Goal: Transaction & Acquisition: Purchase product/service

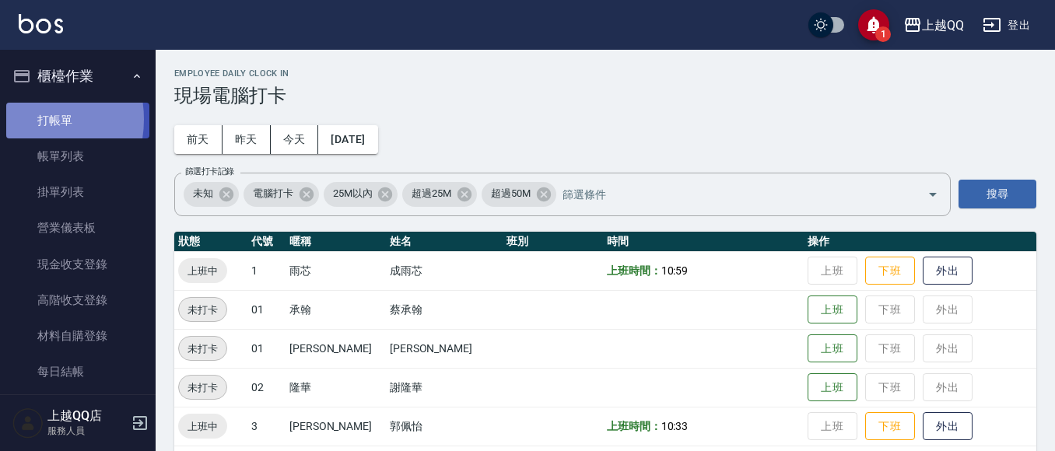
click at [18, 119] on link "打帳單" at bounding box center [77, 121] width 143 height 36
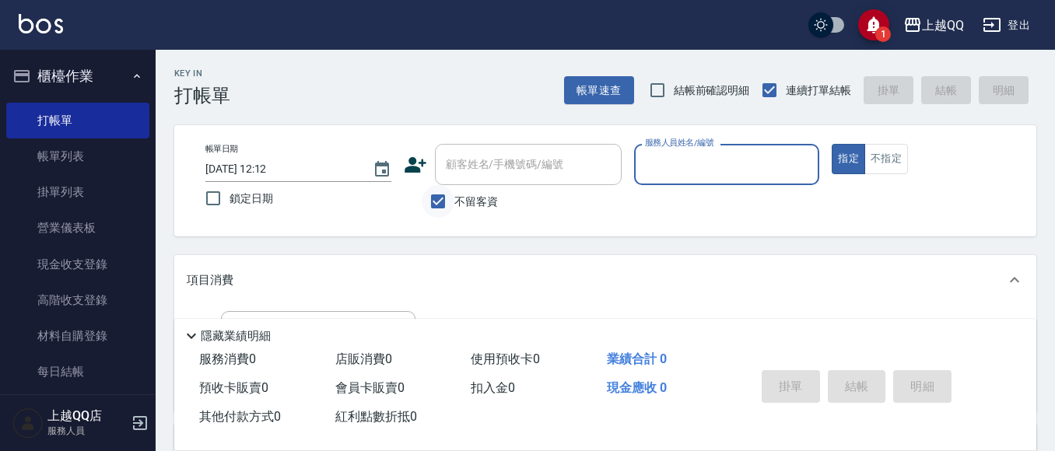
click at [434, 207] on input "不留客資" at bounding box center [438, 201] width 33 height 33
checkbox input "false"
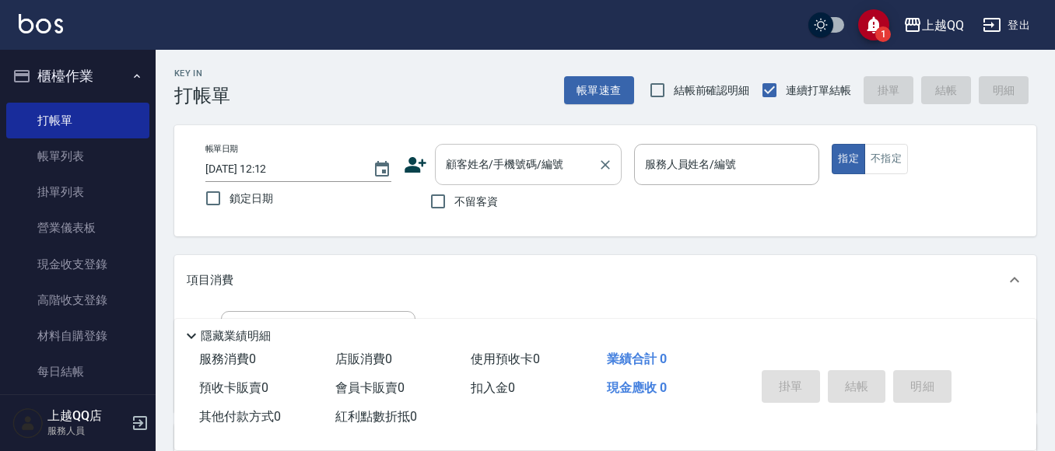
click at [525, 147] on div "顧客姓名/手機號碼/編號" at bounding box center [528, 164] width 187 height 41
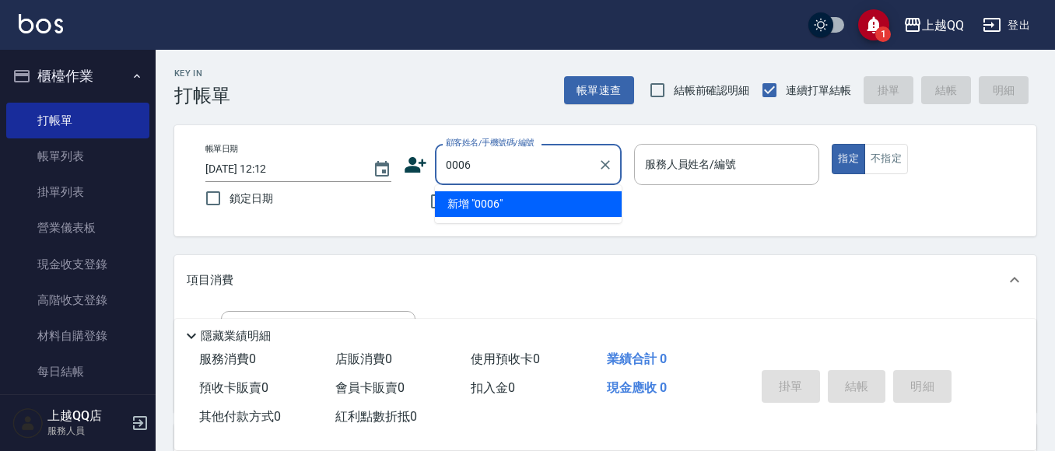
type input "0006"
click at [832, 144] on button "指定" at bounding box center [848, 159] width 33 height 30
type button "true"
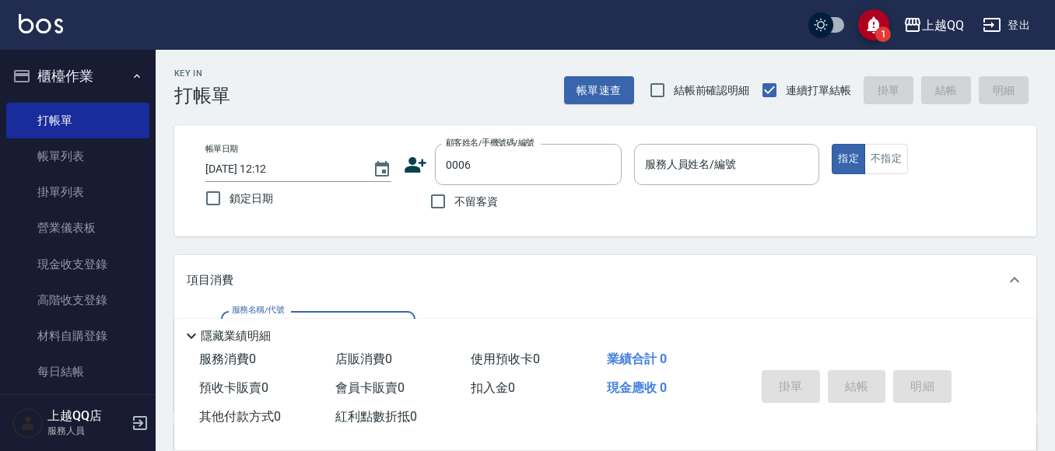
type input "101"
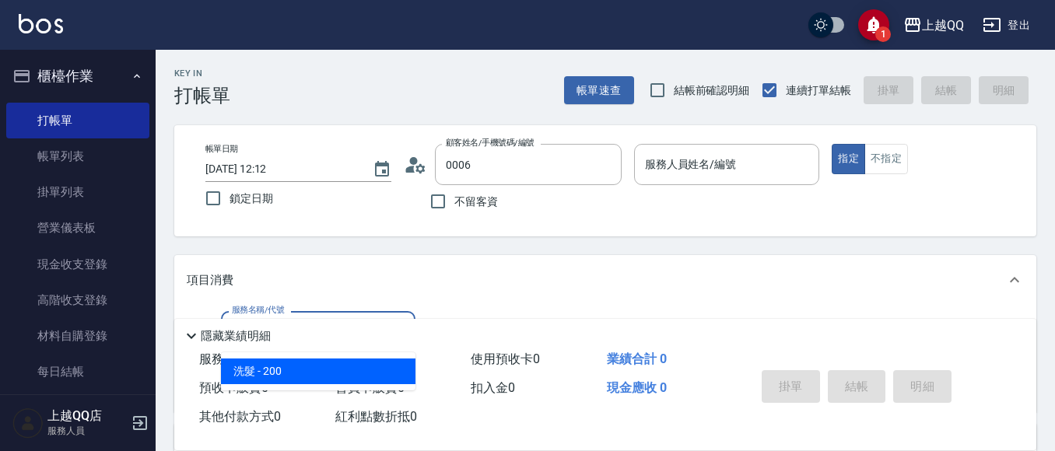
type input "[PERSON_NAME]/0935695722/0006"
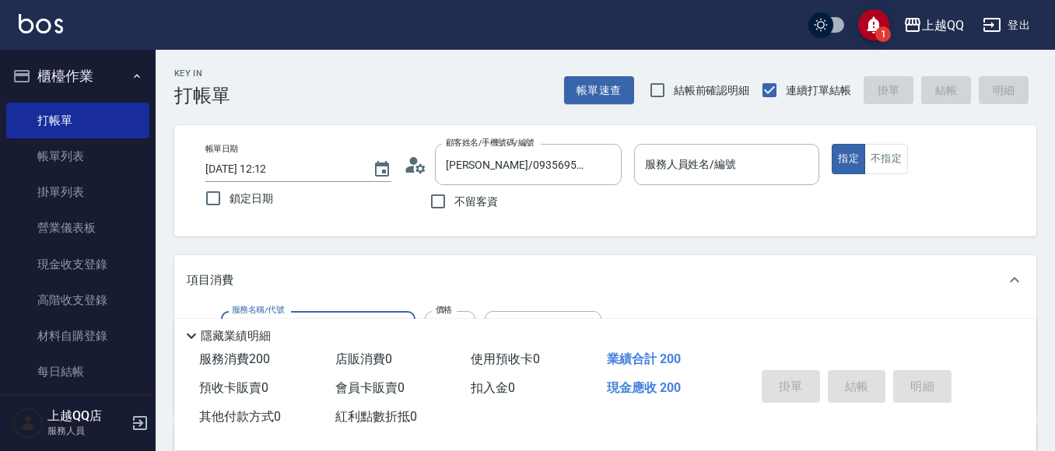
type input "洗髮(101)"
type input "2"
type input "佩怡-3"
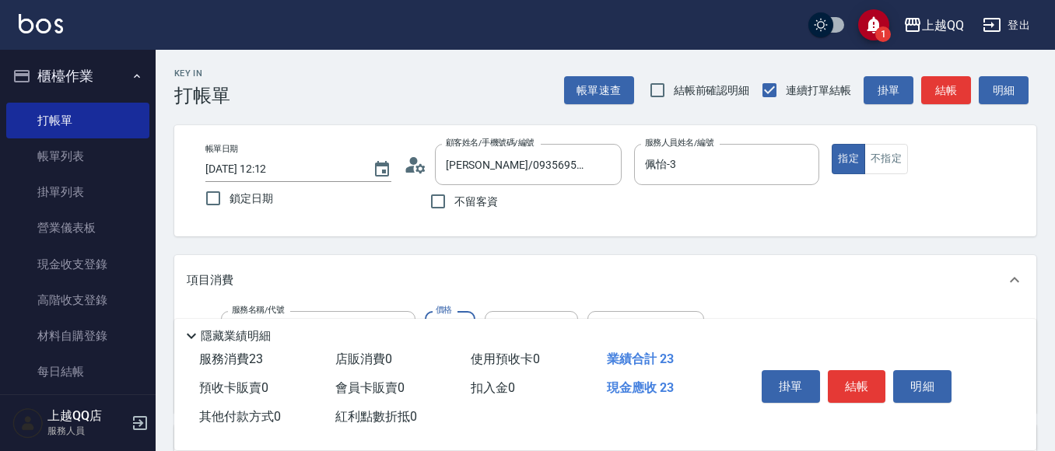
type input "230"
type input "心佑-17"
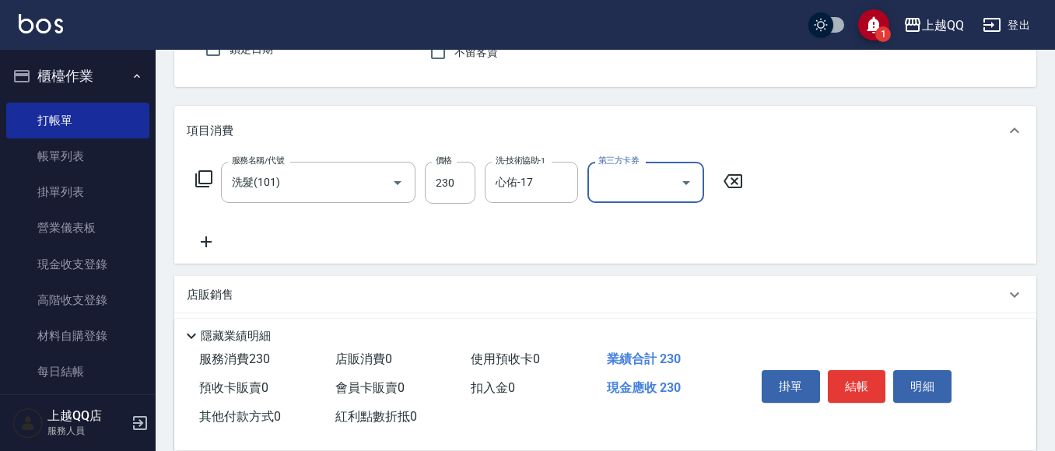
scroll to position [156, 0]
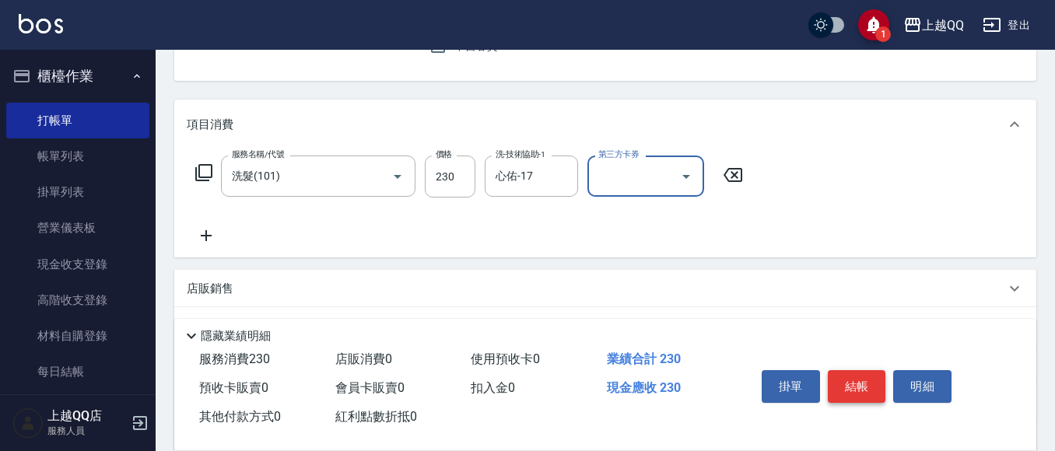
click at [855, 375] on button "結帳" at bounding box center [857, 386] width 58 height 33
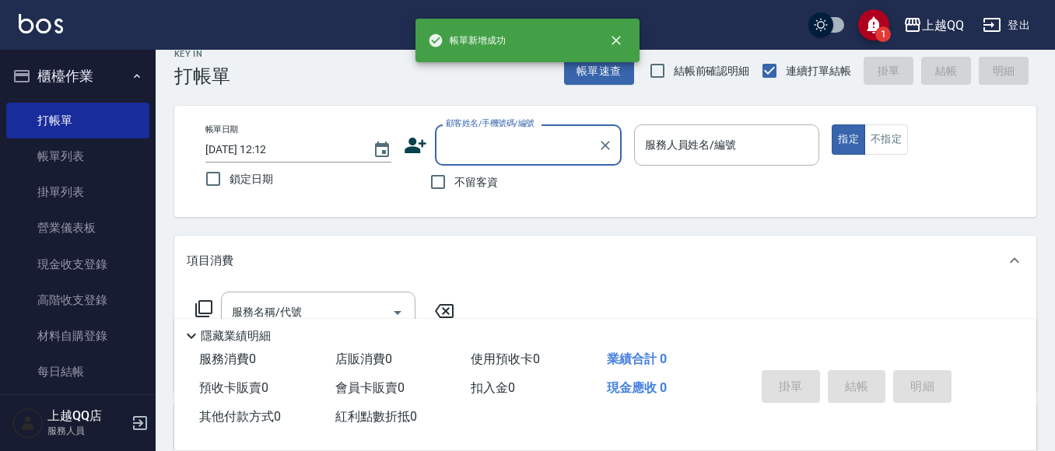
scroll to position [0, 0]
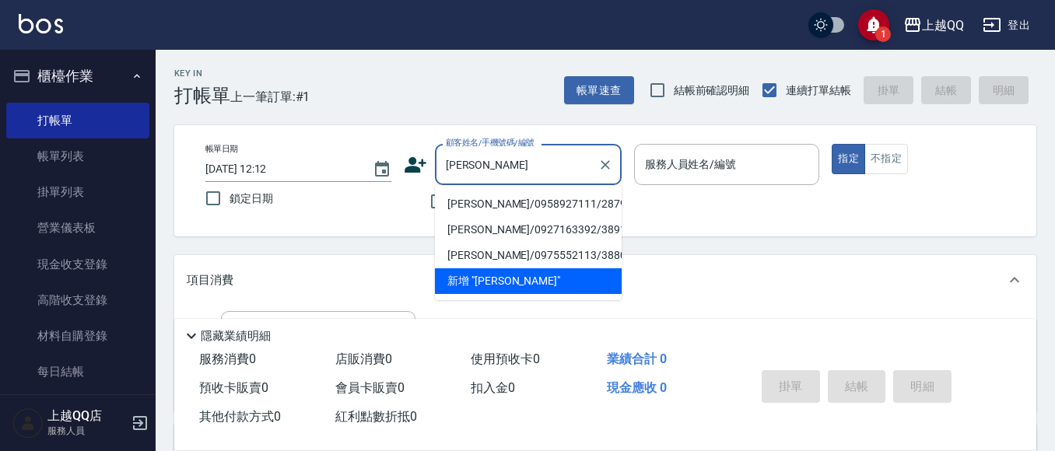
click at [483, 200] on li "[PERSON_NAME]/0958927111/2879" at bounding box center [528, 204] width 187 height 26
type input "[PERSON_NAME]/0958927111/2879"
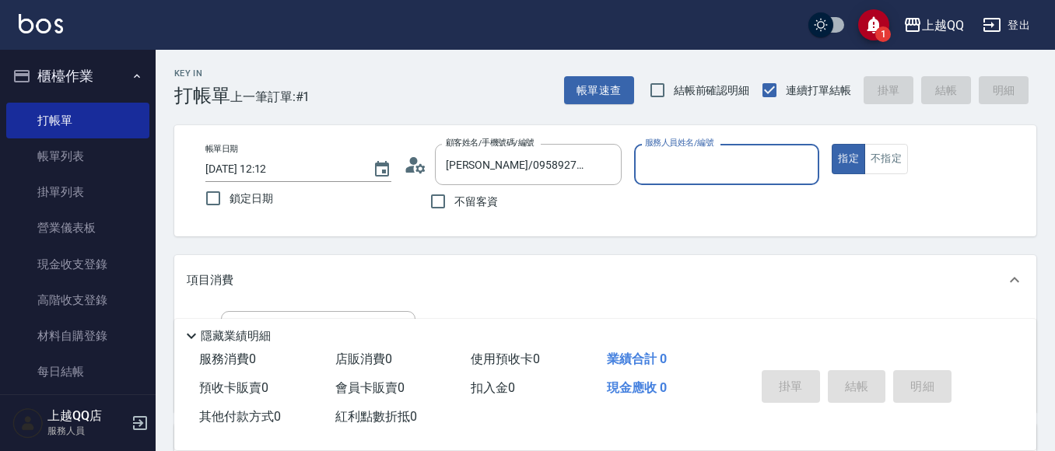
type input "佩怡-3"
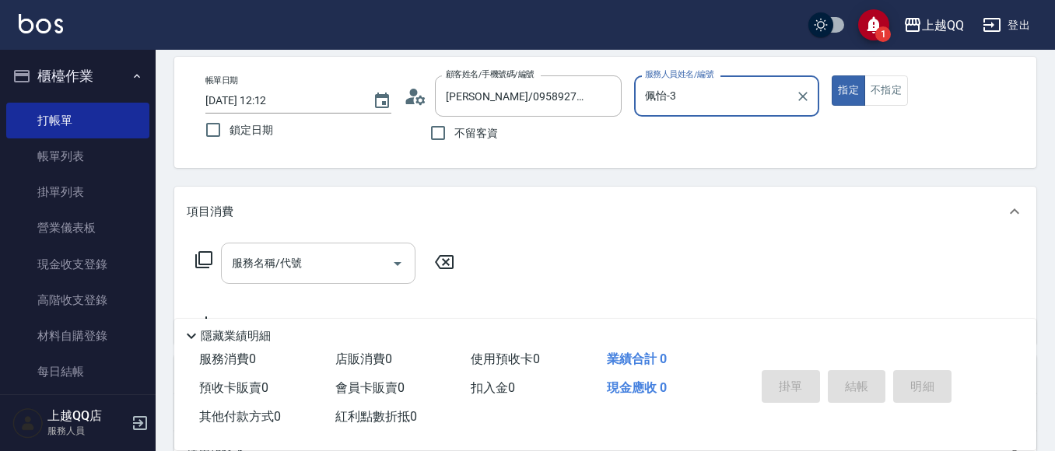
scroll to position [78, 0]
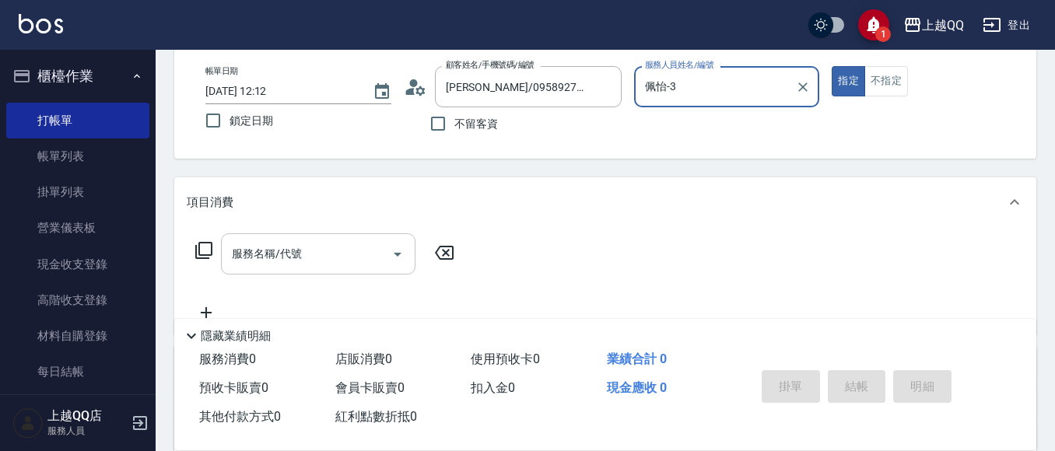
click at [257, 258] on div "服務名稱/代號 服務名稱/代號" at bounding box center [318, 253] width 195 height 41
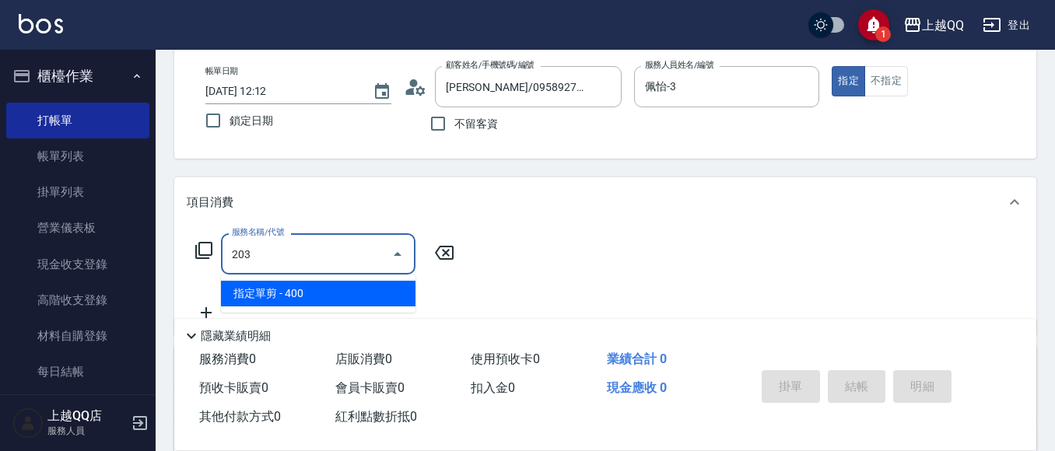
type input "指定單剪(203)"
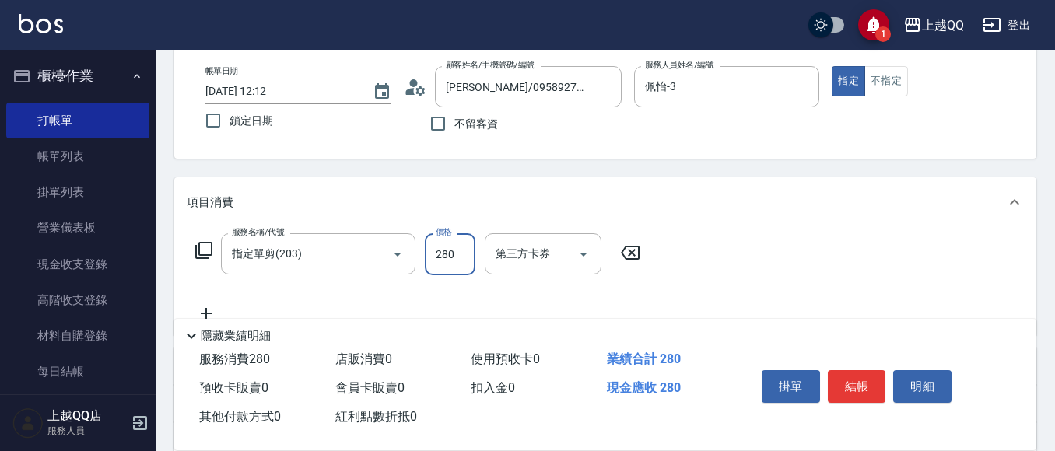
type input "280"
click at [843, 390] on button "結帳" at bounding box center [857, 386] width 58 height 33
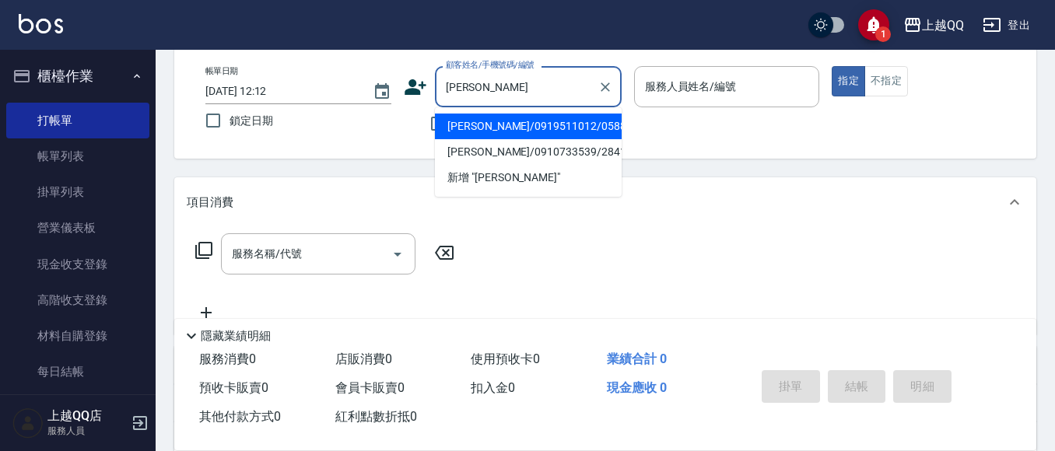
click at [525, 131] on li "[PERSON_NAME]/0919511012/0588" at bounding box center [528, 127] width 187 height 26
type input "[PERSON_NAME]/0919511012/0588"
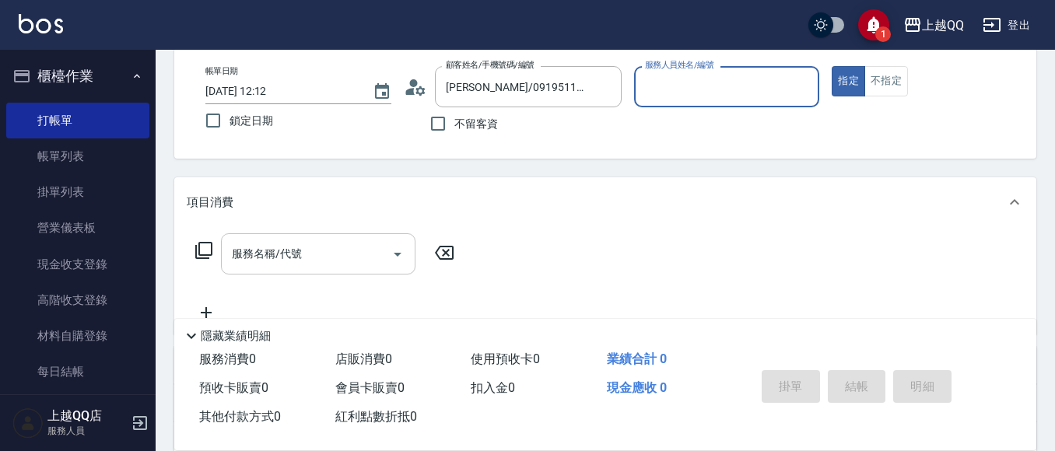
type input "佩怡-3"
click at [271, 261] on div "服務名稱/代號 服務名稱/代號" at bounding box center [318, 253] width 195 height 41
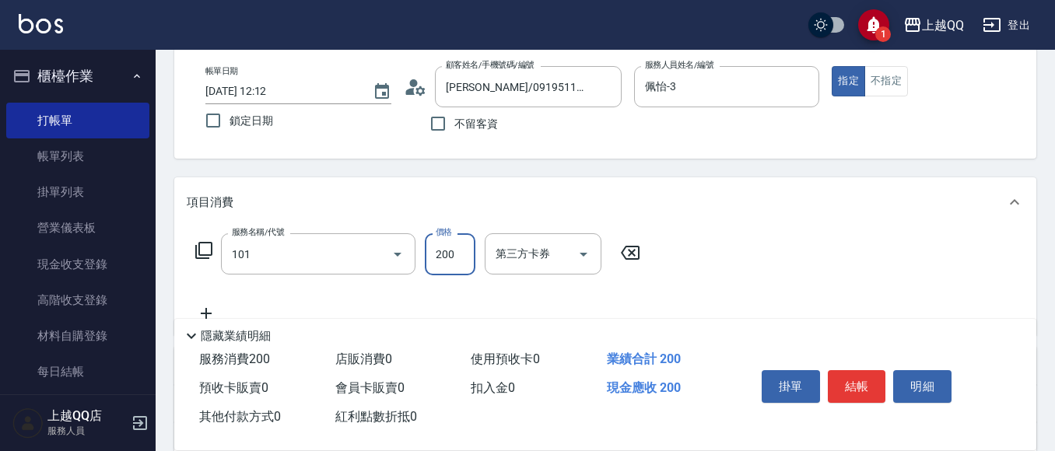
type input "洗髮(101)"
type input "230"
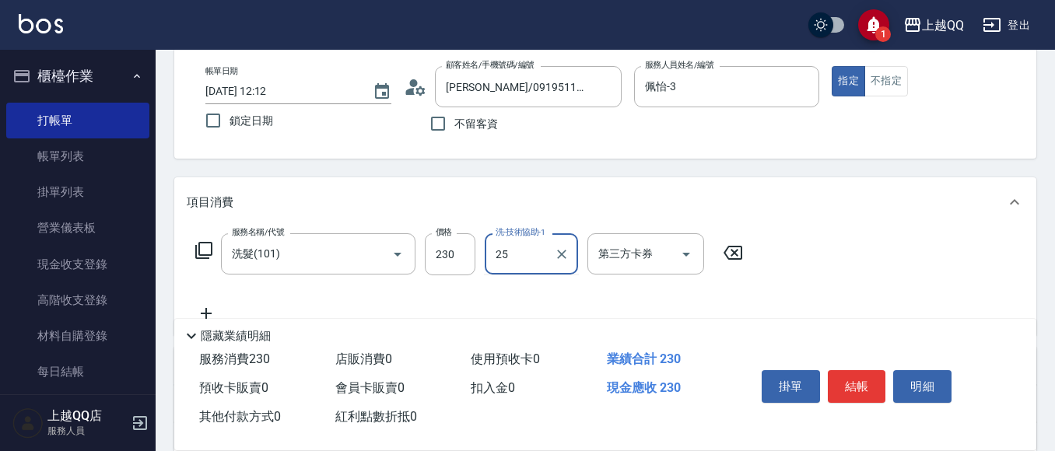
type input "[PERSON_NAME]-25"
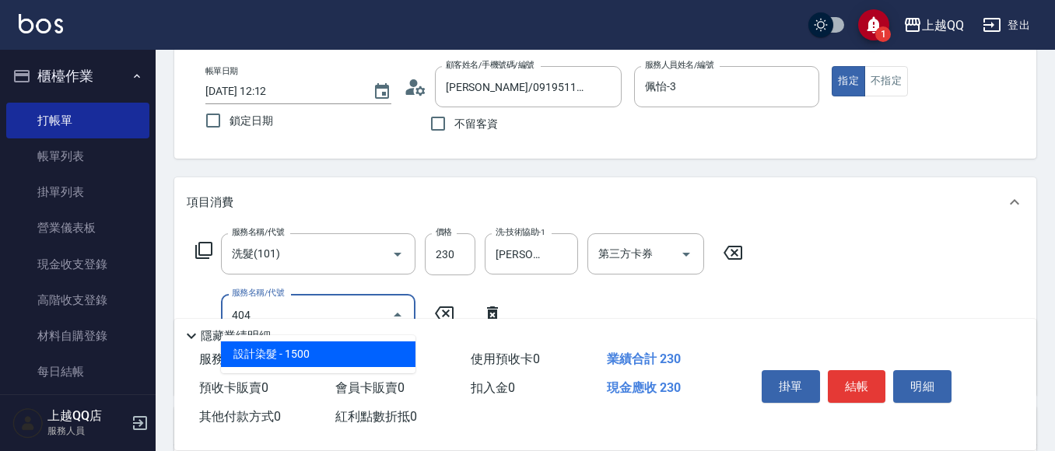
type input "設計染髮(404)"
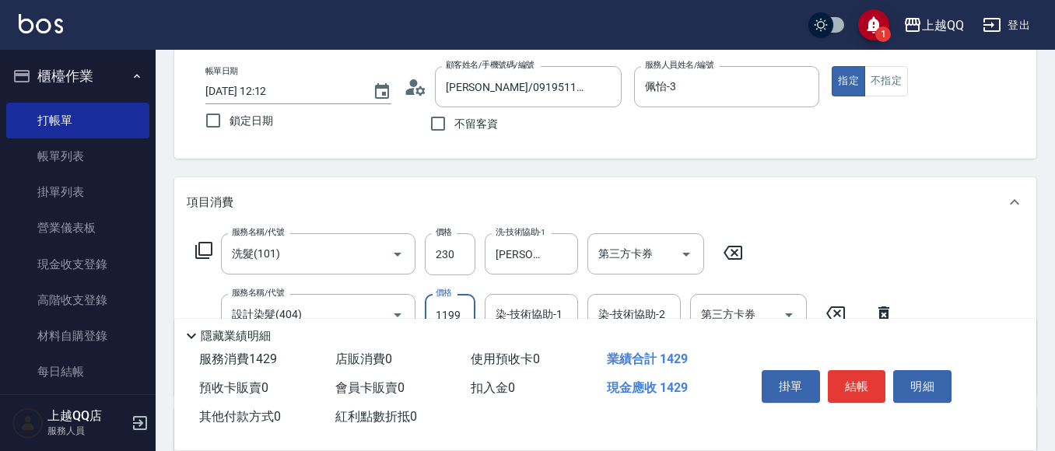
type input "1199"
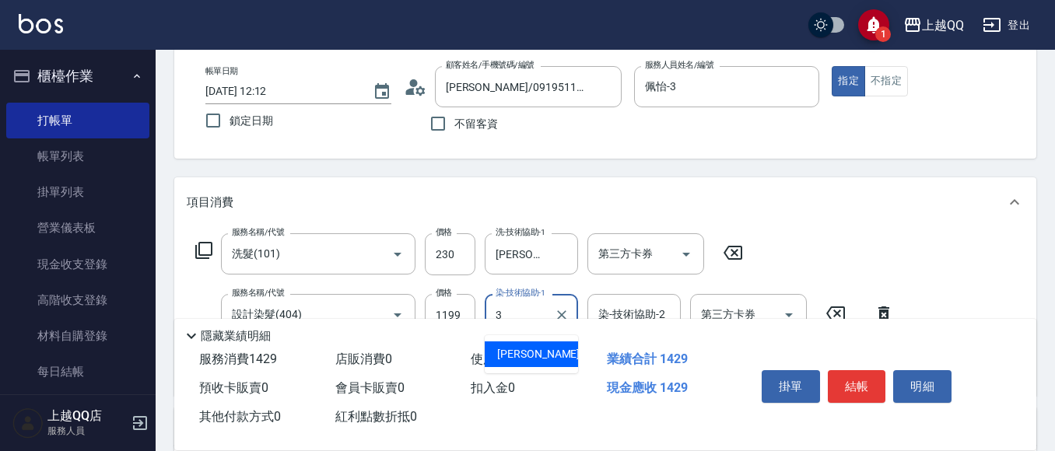
type input "佩怡-3"
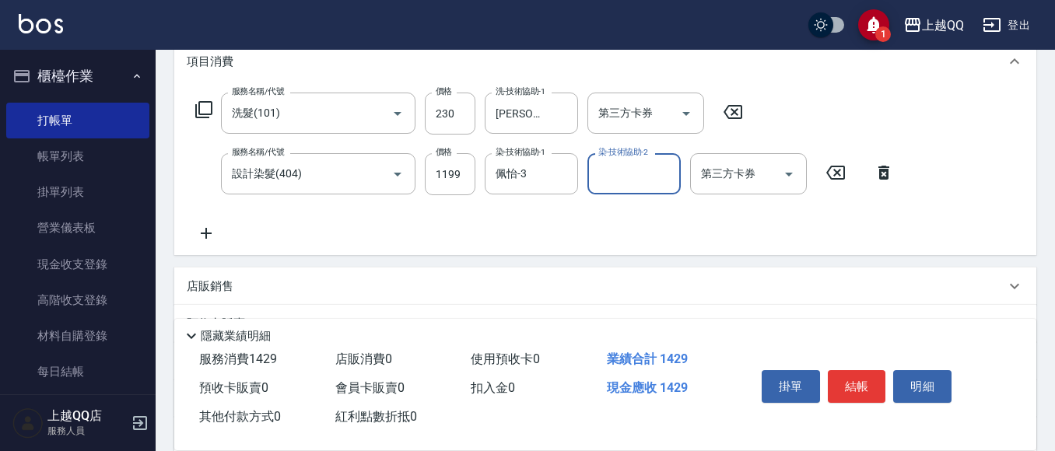
scroll to position [233, 0]
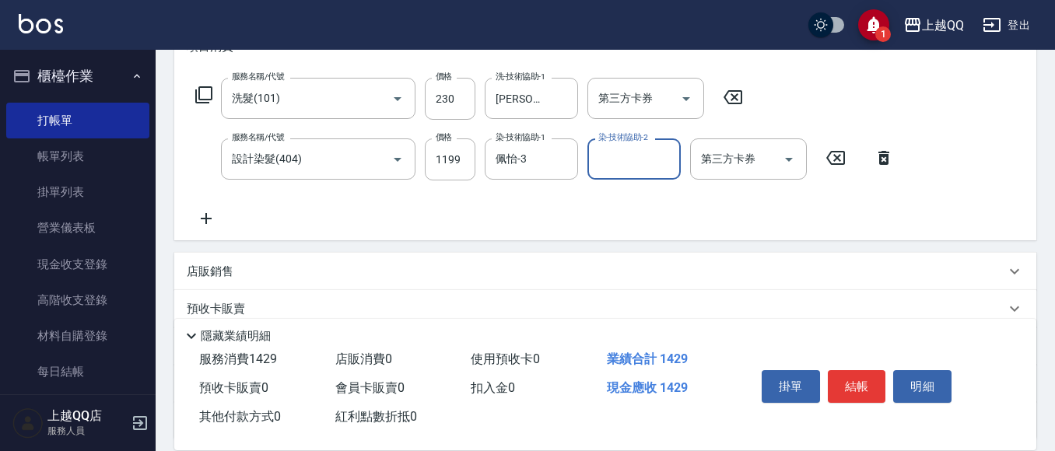
click at [198, 96] on icon at bounding box center [204, 95] width 19 height 19
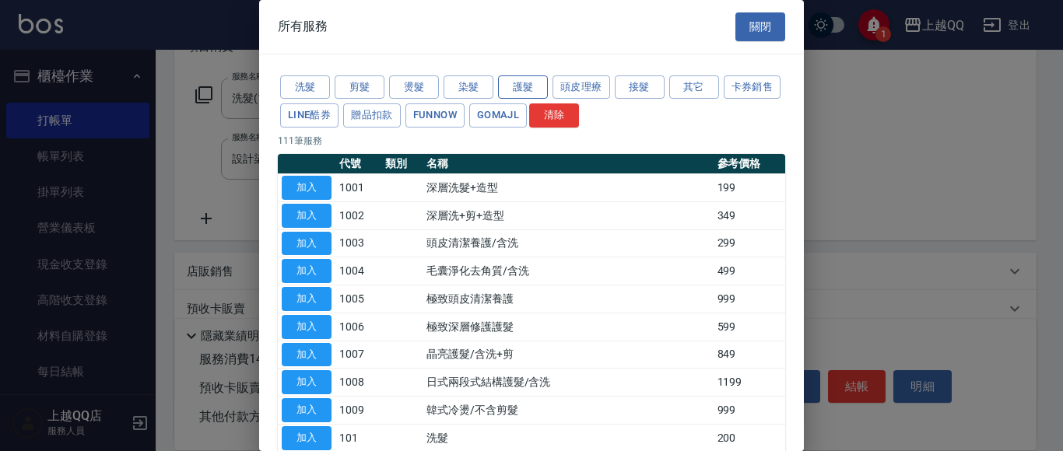
click at [519, 79] on button "護髮" at bounding box center [523, 87] width 50 height 24
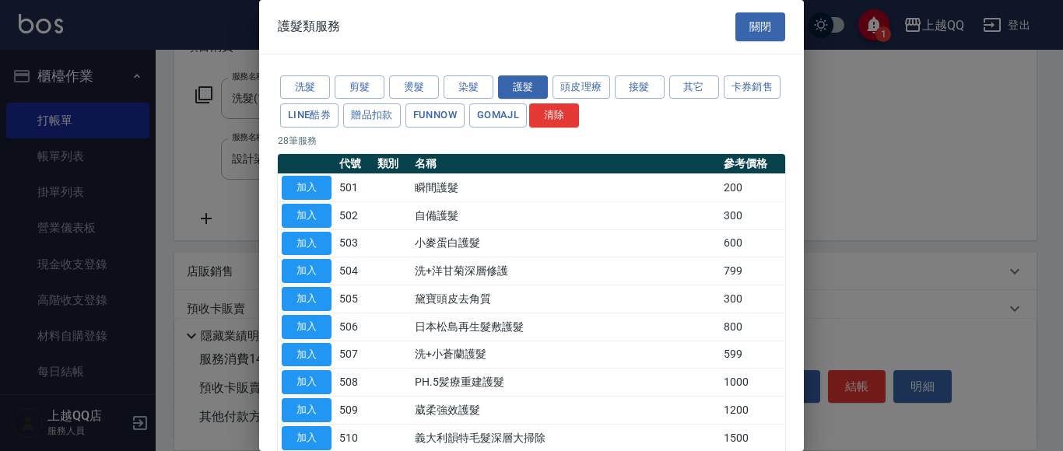
click at [325, 381] on button "加入" at bounding box center [307, 382] width 50 height 24
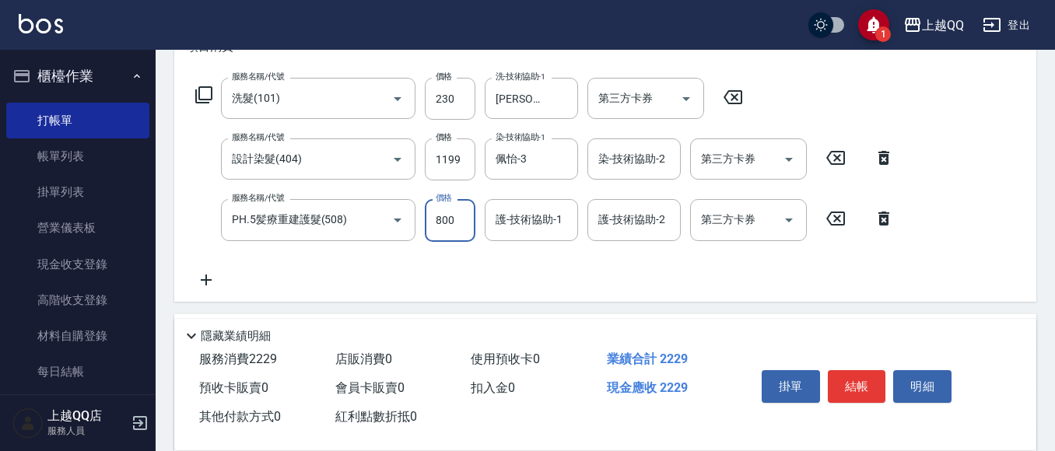
type input "800"
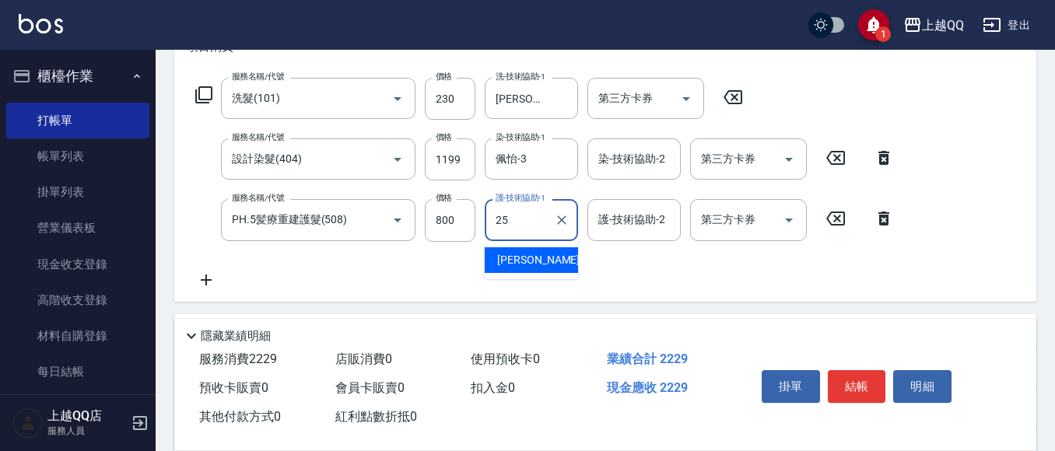
type input "[PERSON_NAME]-25"
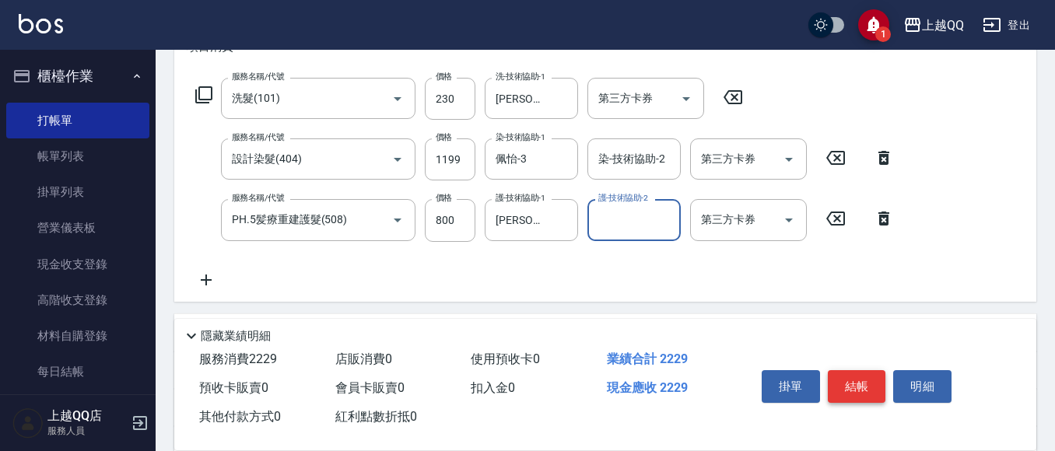
click at [861, 389] on button "結帳" at bounding box center [857, 386] width 58 height 33
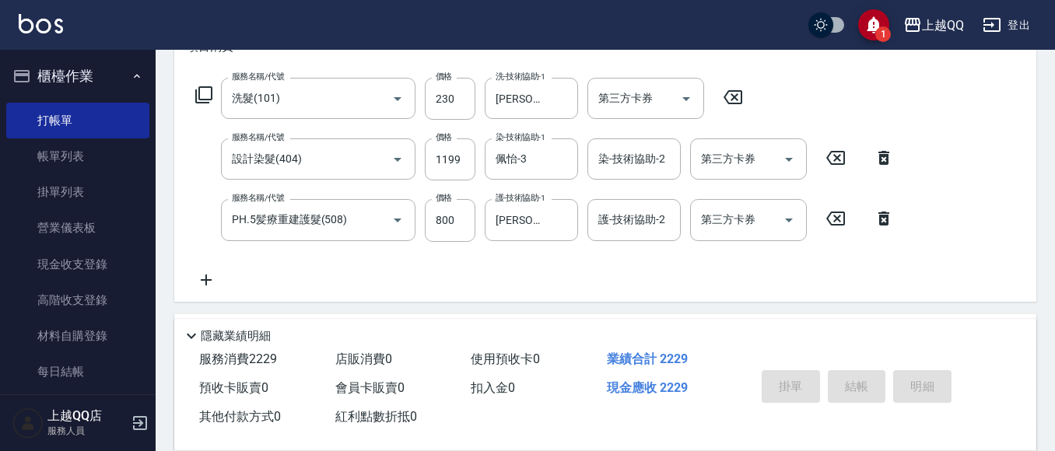
type input "[DATE] 12:13"
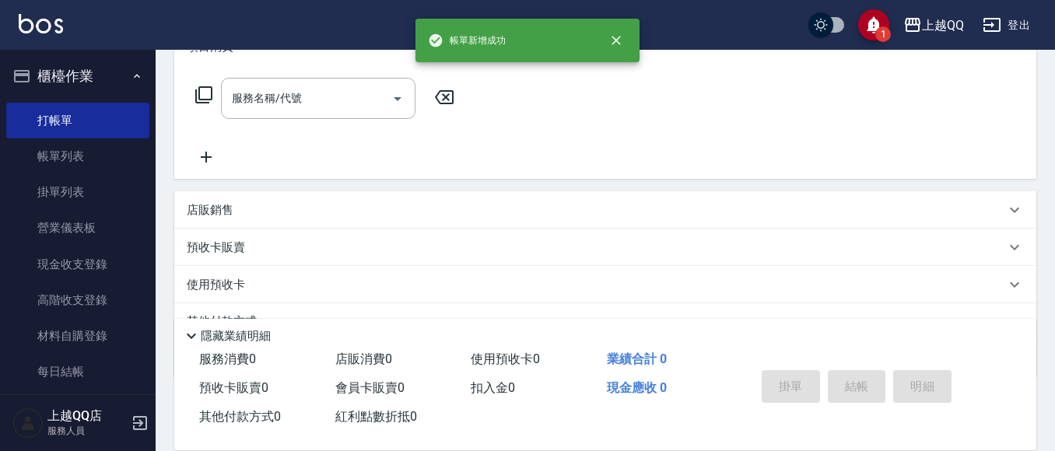
scroll to position [0, 0]
